Goal: Connect with others: Establish contact or relationships with other users

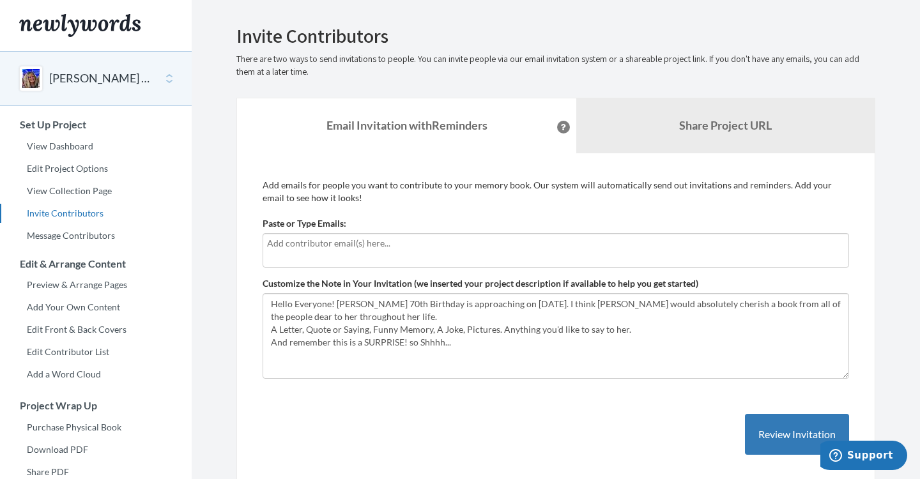
click at [270, 243] on input "text" at bounding box center [555, 243] width 577 height 14
type input "[EMAIL_ADDRESS][PERSON_NAME][DOMAIN_NAME]"
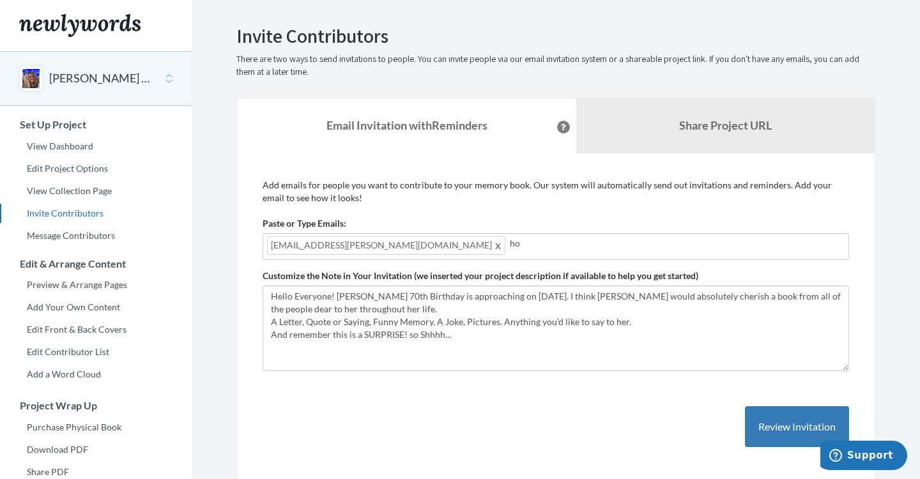
type input "h"
type input "[EMAIL_ADDRESS][DOMAIN_NAME]"
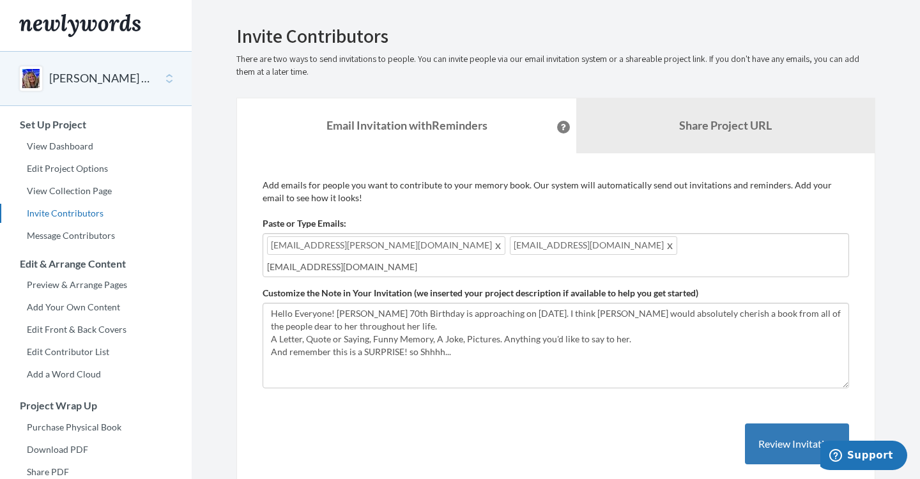
type input "[EMAIL_ADDRESS][DOMAIN_NAME]"
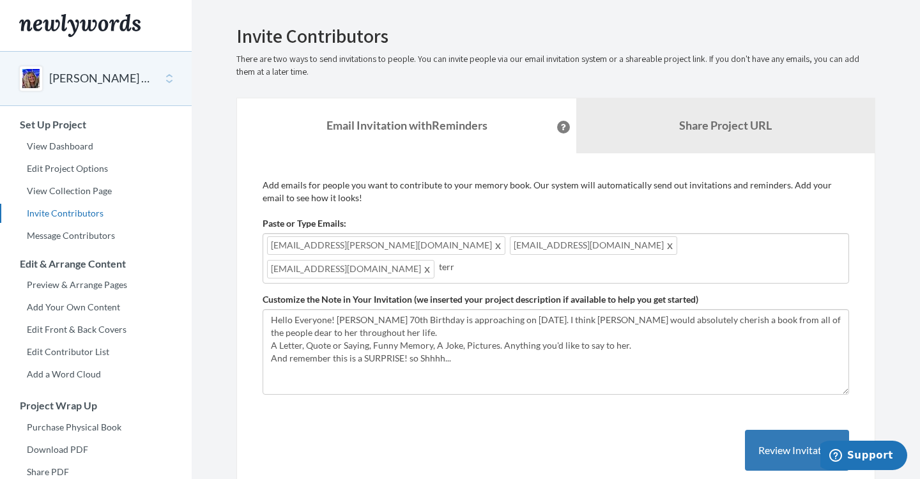
type input "[PERSON_NAME]"
type input "S"
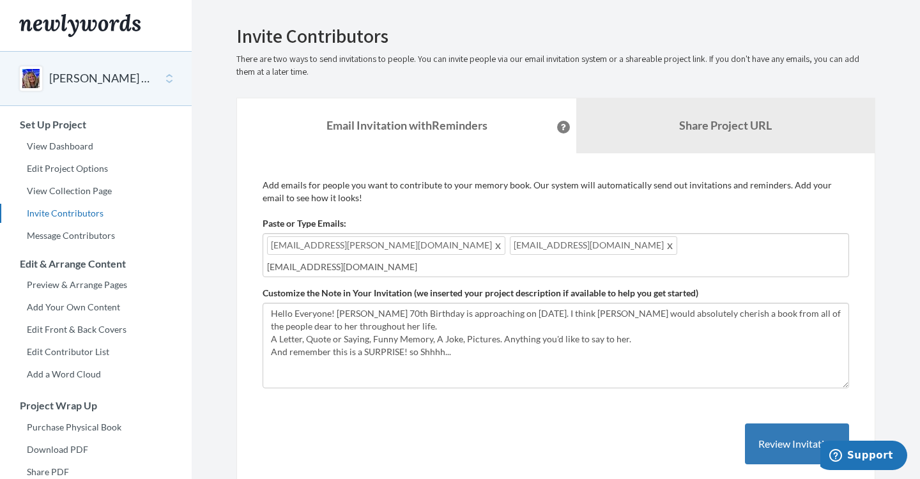
type input "[EMAIL_ADDRESS][DOMAIN_NAME]"
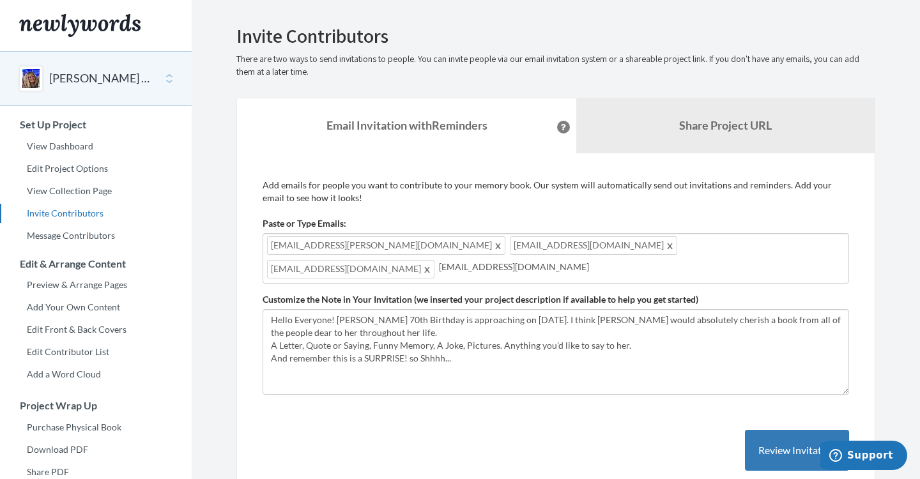
type input "[EMAIL_ADDRESS][DOMAIN_NAME]"
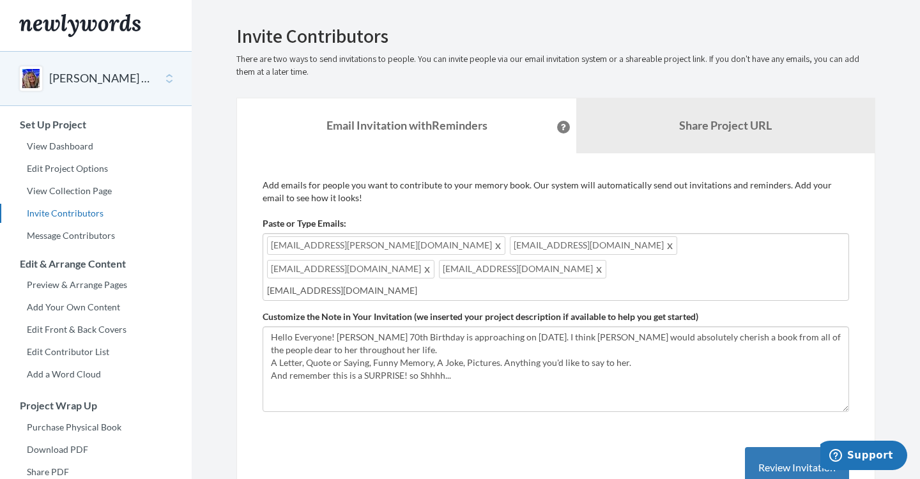
type input "[EMAIL_ADDRESS][DOMAIN_NAME]"
type input "t"
type input "[EMAIL_ADDRESS][DOMAIN_NAME]"
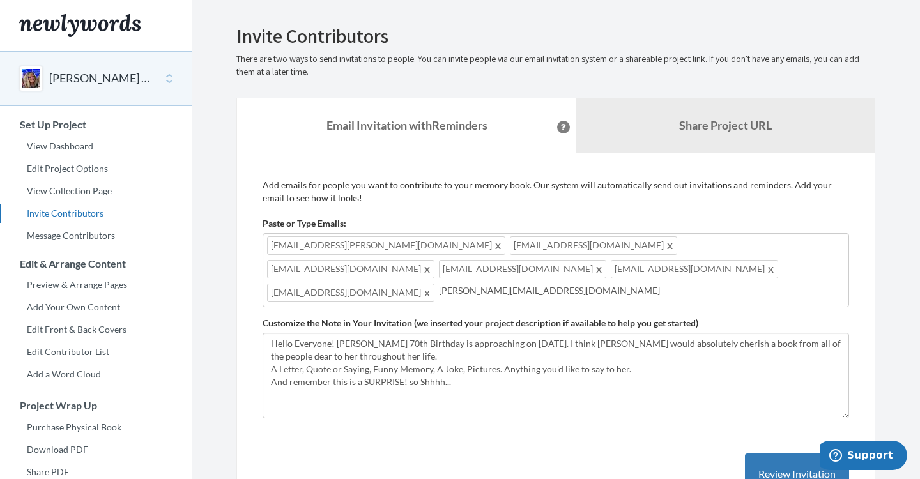
type input "[PERSON_NAME][EMAIL_ADDRESS][DOMAIN_NAME]"
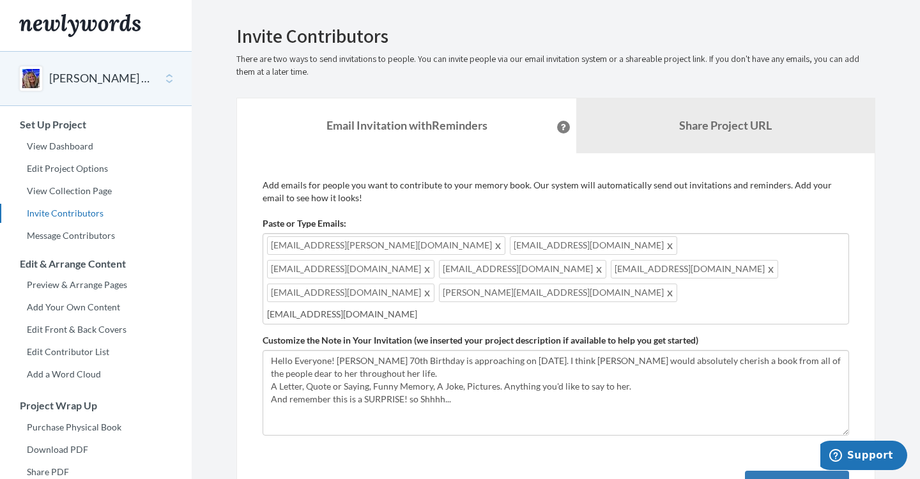
type input "[EMAIL_ADDRESS][DOMAIN_NAME]"
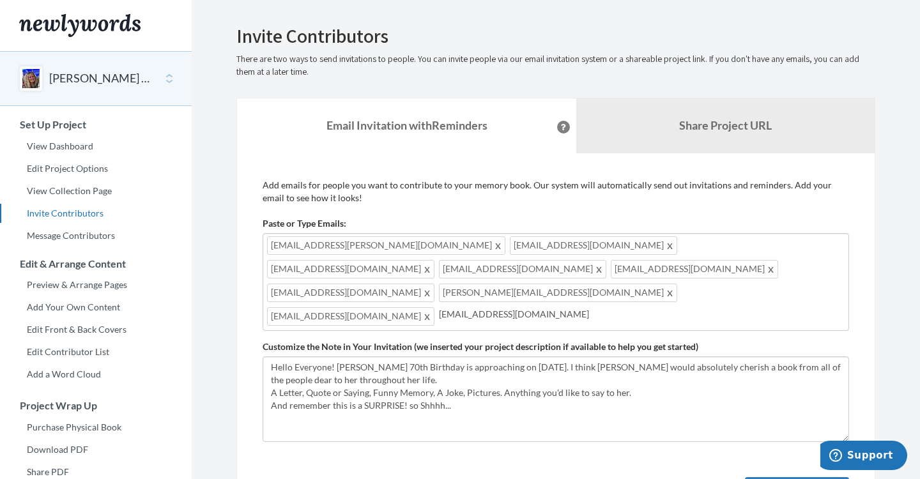
type input "[EMAIL_ADDRESS][DOMAIN_NAME]"
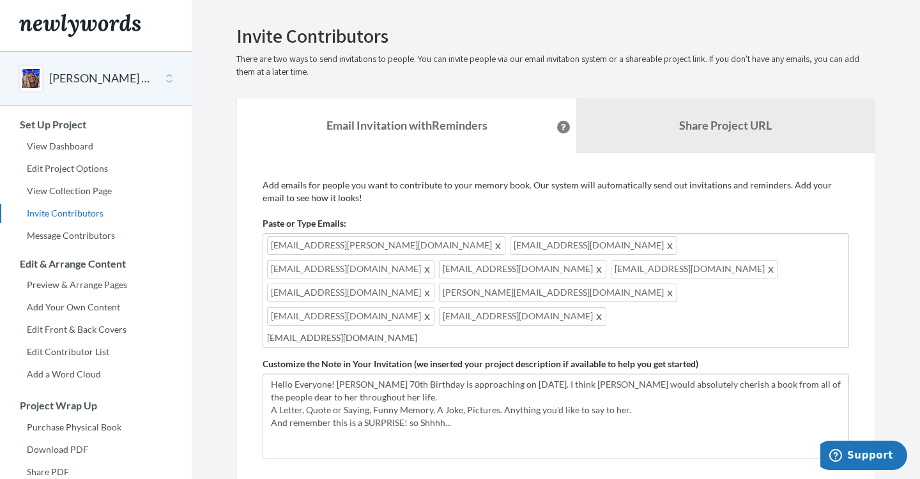
type input "[EMAIL_ADDRESS][DOMAIN_NAME]"
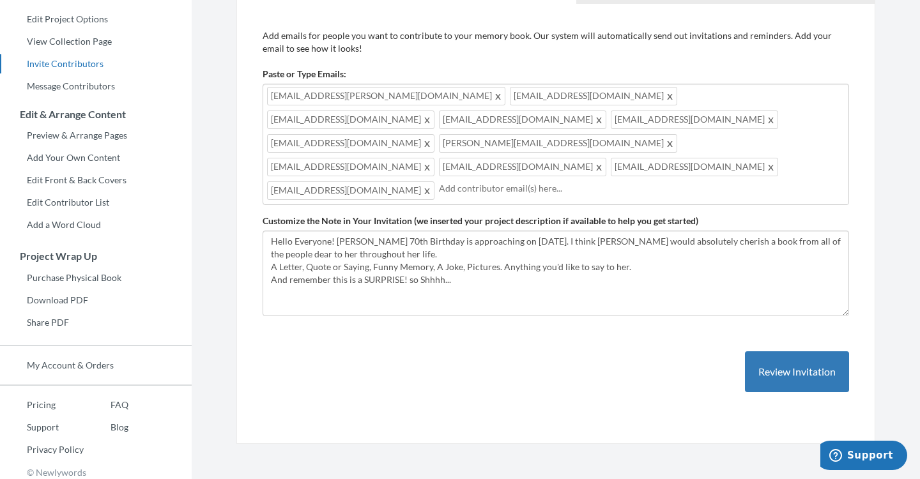
scroll to position [151, 0]
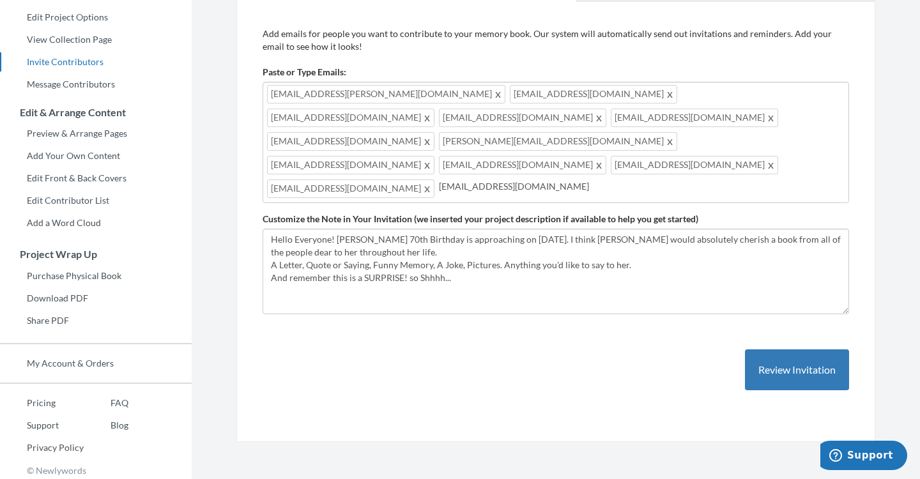
type input "[EMAIL_ADDRESS][DOMAIN_NAME]"
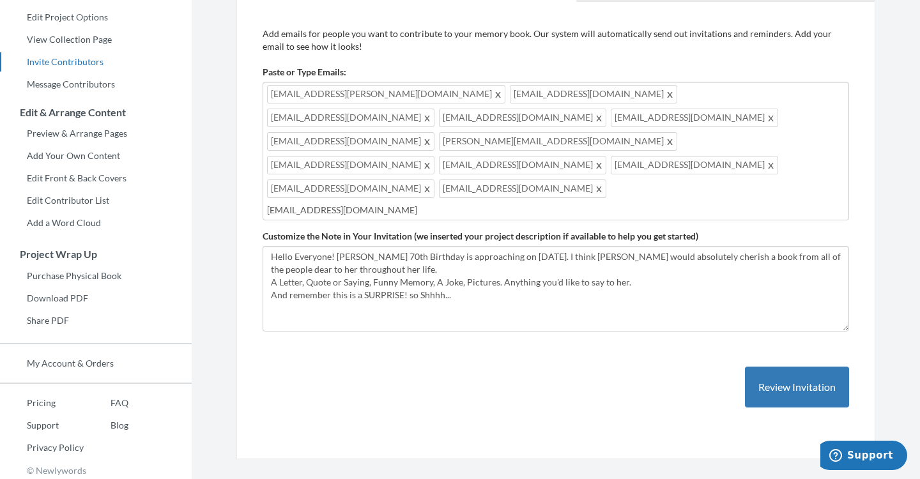
type input "[EMAIL_ADDRESS][DOMAIN_NAME]"
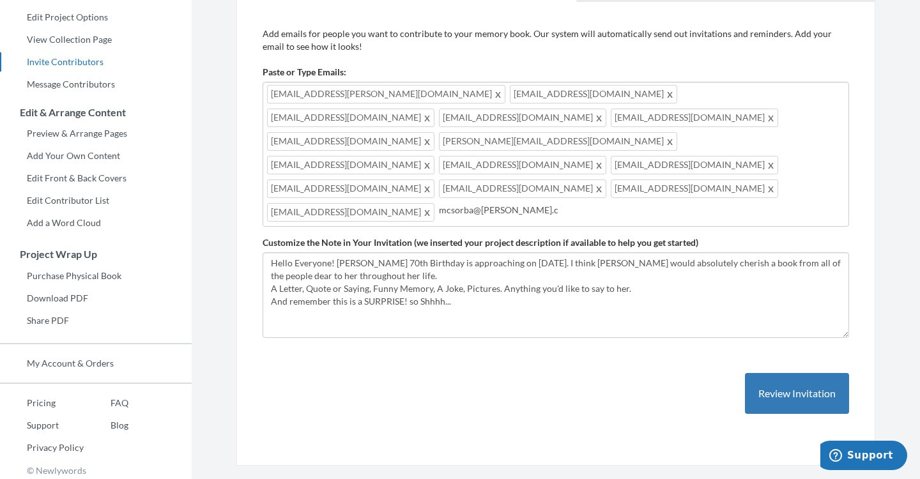
type input "[EMAIL_ADDRESS][PERSON_NAME][DOMAIN_NAME]"
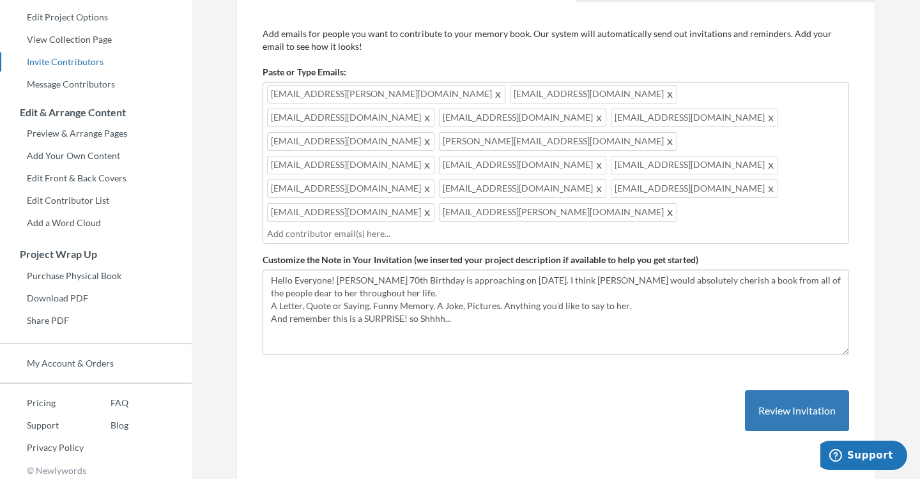
click at [793, 170] on div "[EMAIL_ADDRESS][PERSON_NAME][DOMAIN_NAME] [EMAIL_ADDRESS][DOMAIN_NAME] [EMAIL_A…" at bounding box center [556, 163] width 586 height 162
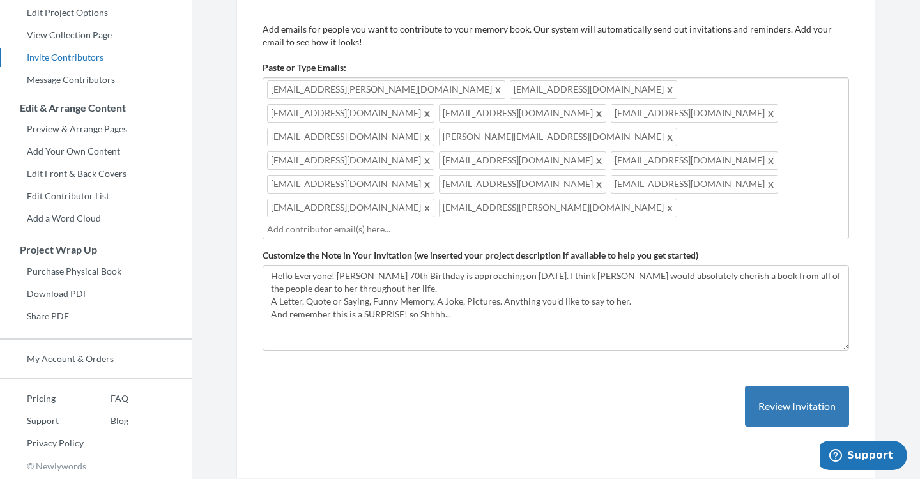
scroll to position [155, 0]
